Goal: Find specific page/section: Find specific page/section

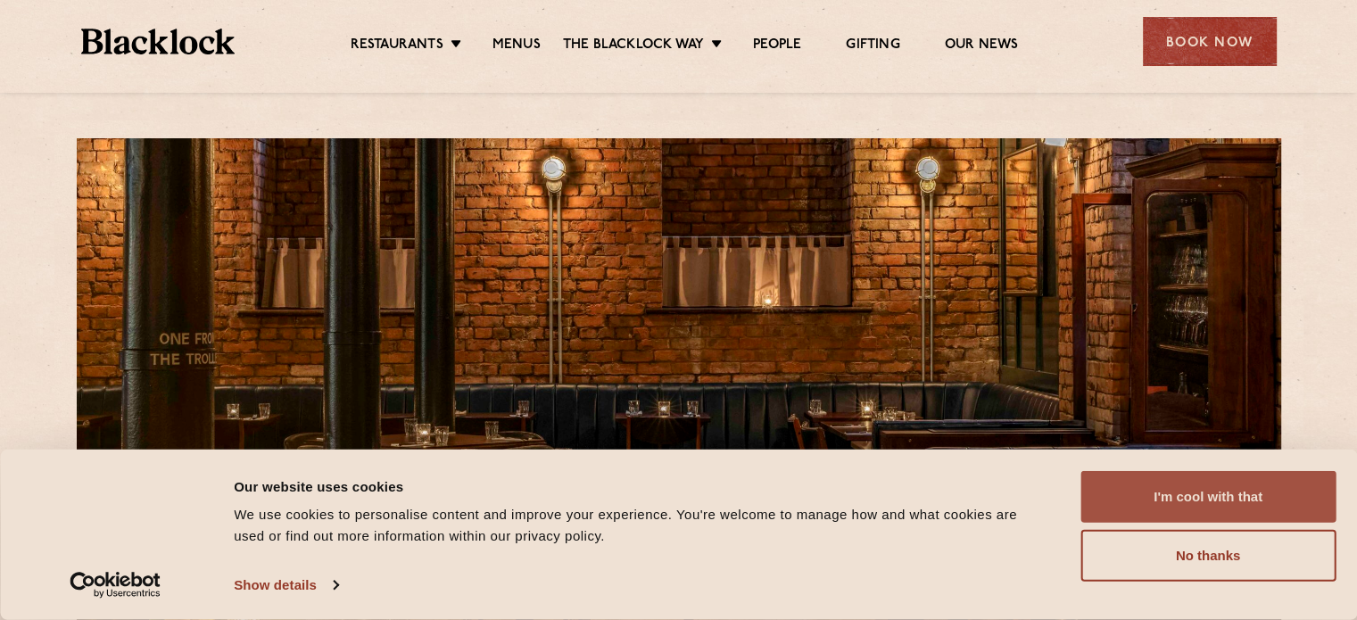
click at [1222, 492] on button "I'm cool with that" at bounding box center [1207, 497] width 255 height 52
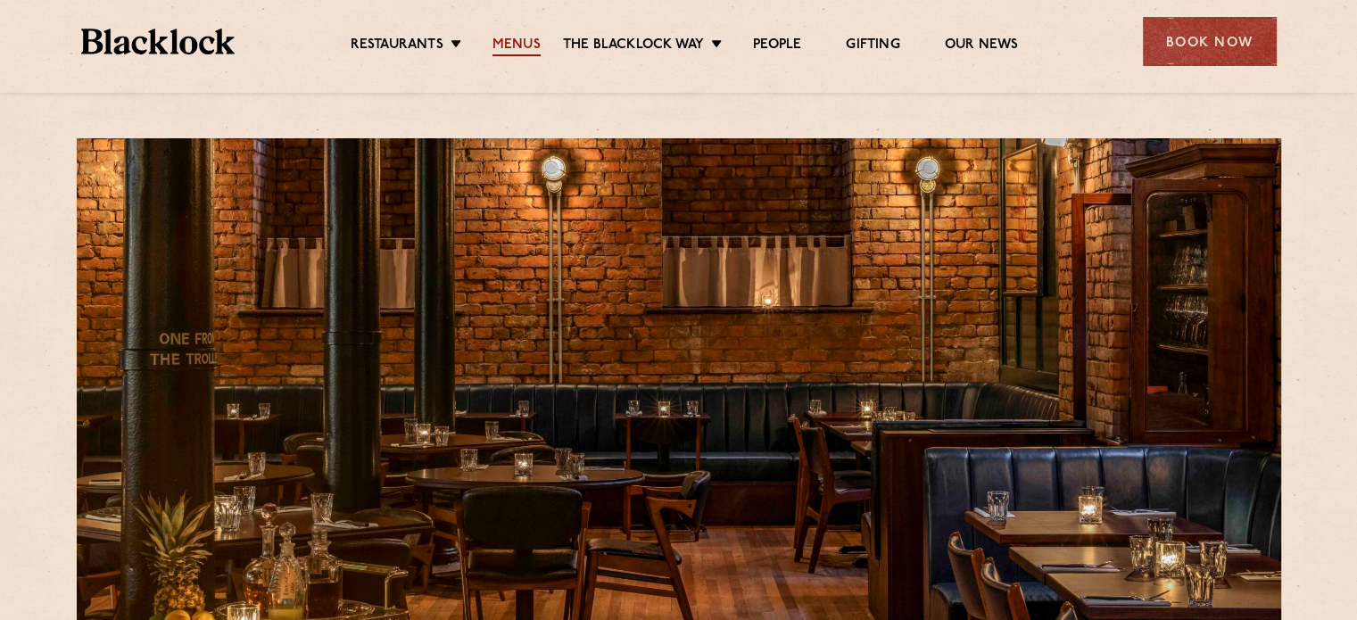
click at [508, 37] on link "Menus" at bounding box center [516, 47] width 48 height 20
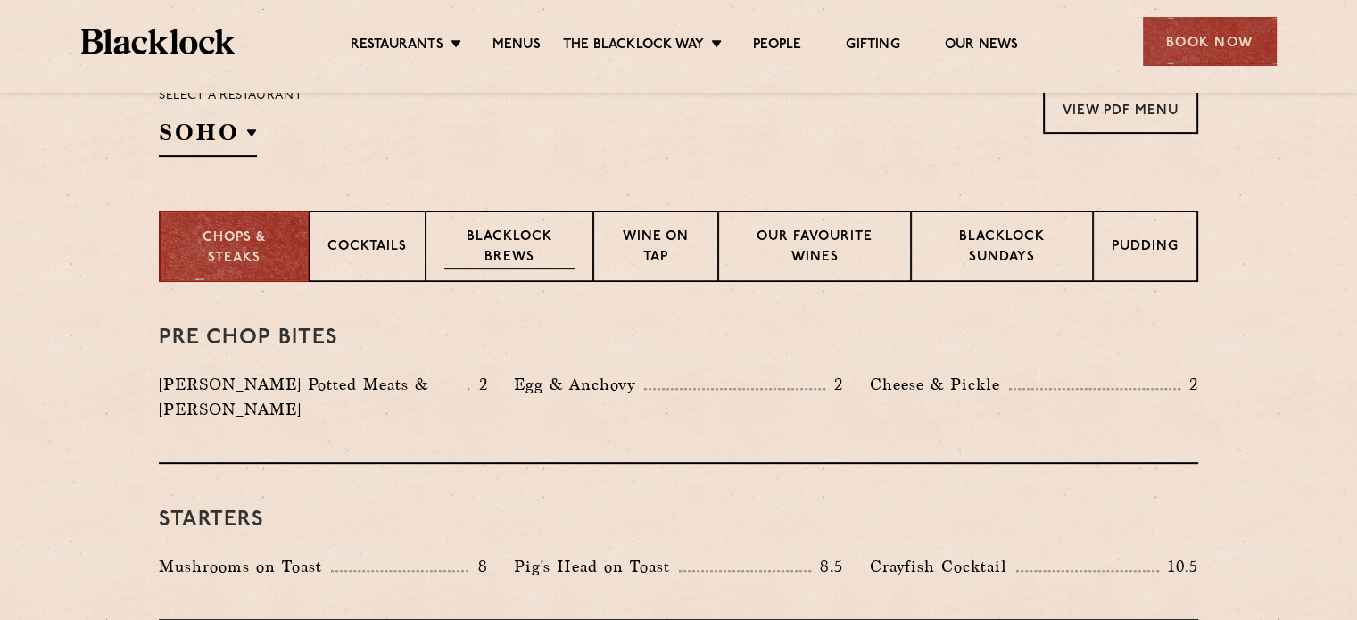
scroll to position [624, 0]
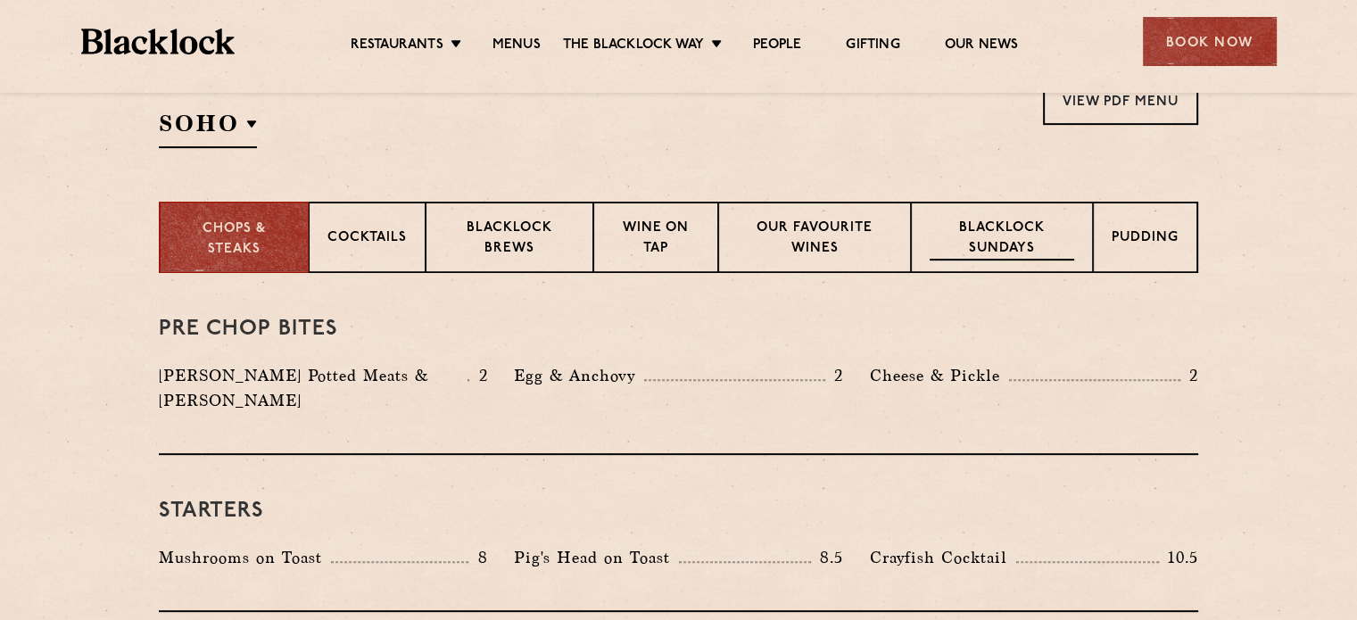
click at [991, 243] on p "Blacklock Sundays" at bounding box center [1001, 240] width 145 height 42
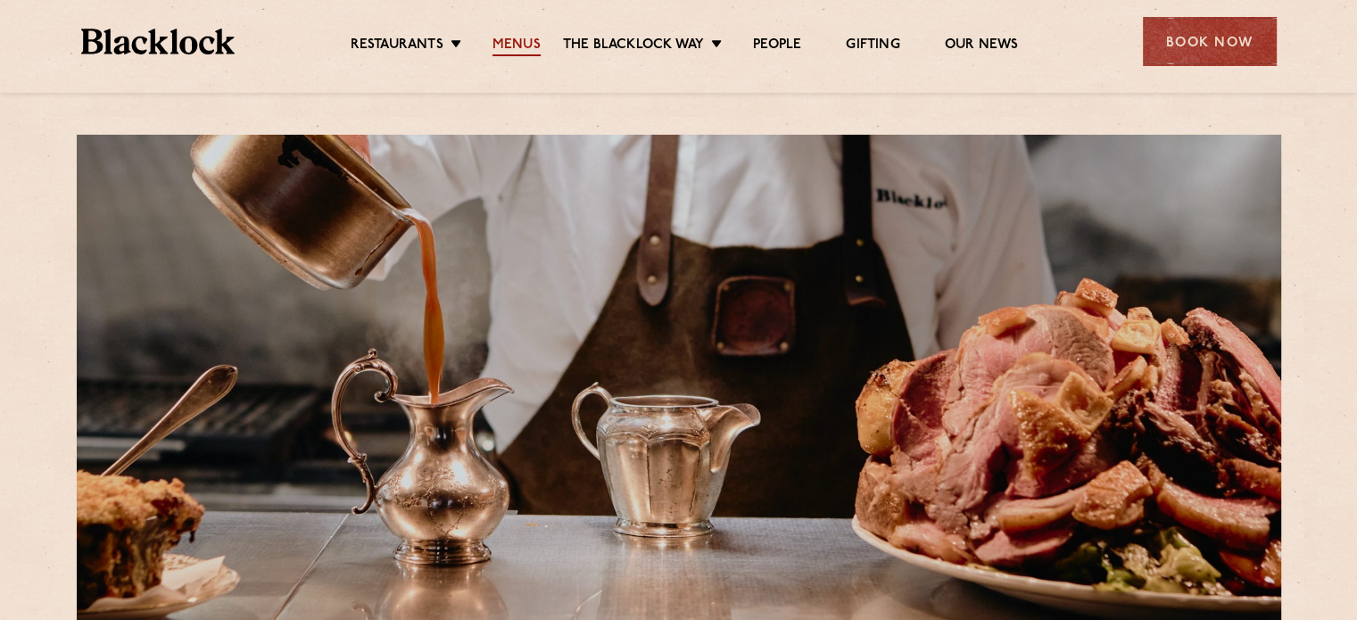
scroll to position [0, 0]
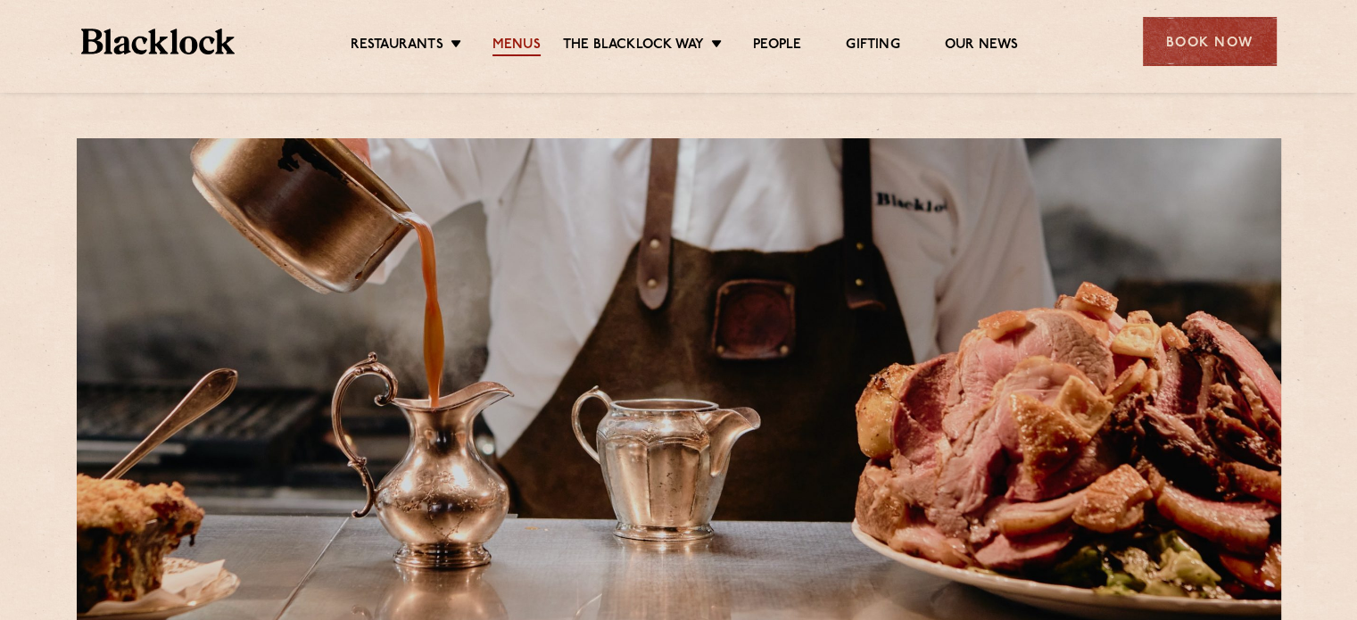
click at [510, 43] on link "Menus" at bounding box center [516, 47] width 48 height 20
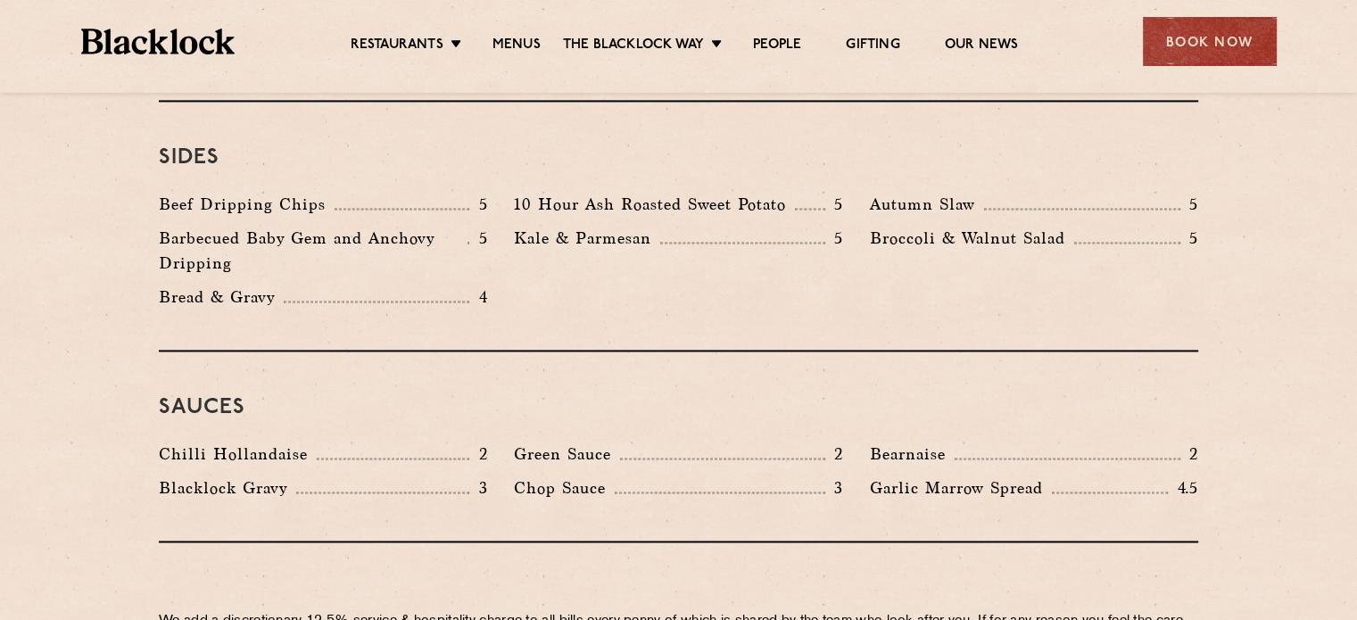
scroll to position [2765, 0]
